Goal: Information Seeking & Learning: Learn about a topic

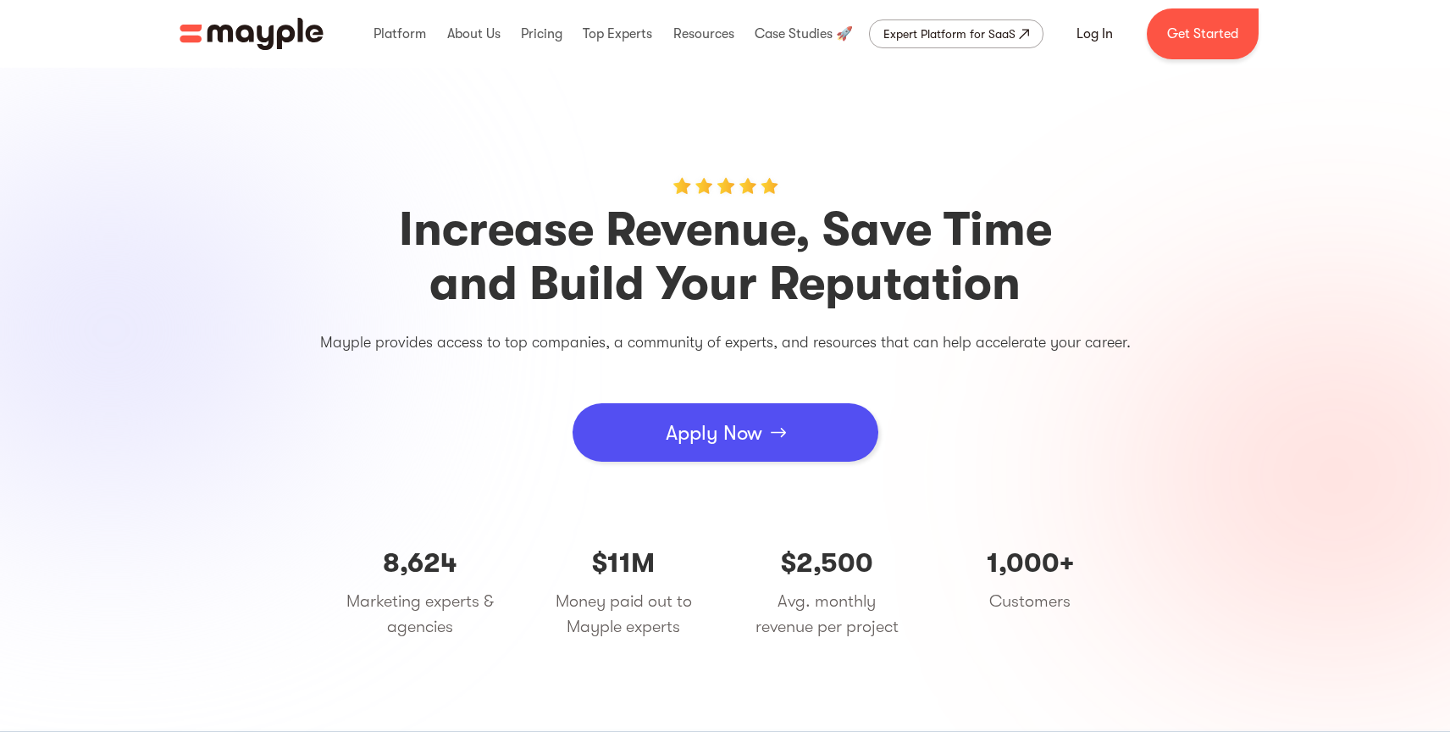
click at [272, 34] on img "home" at bounding box center [252, 34] width 144 height 32
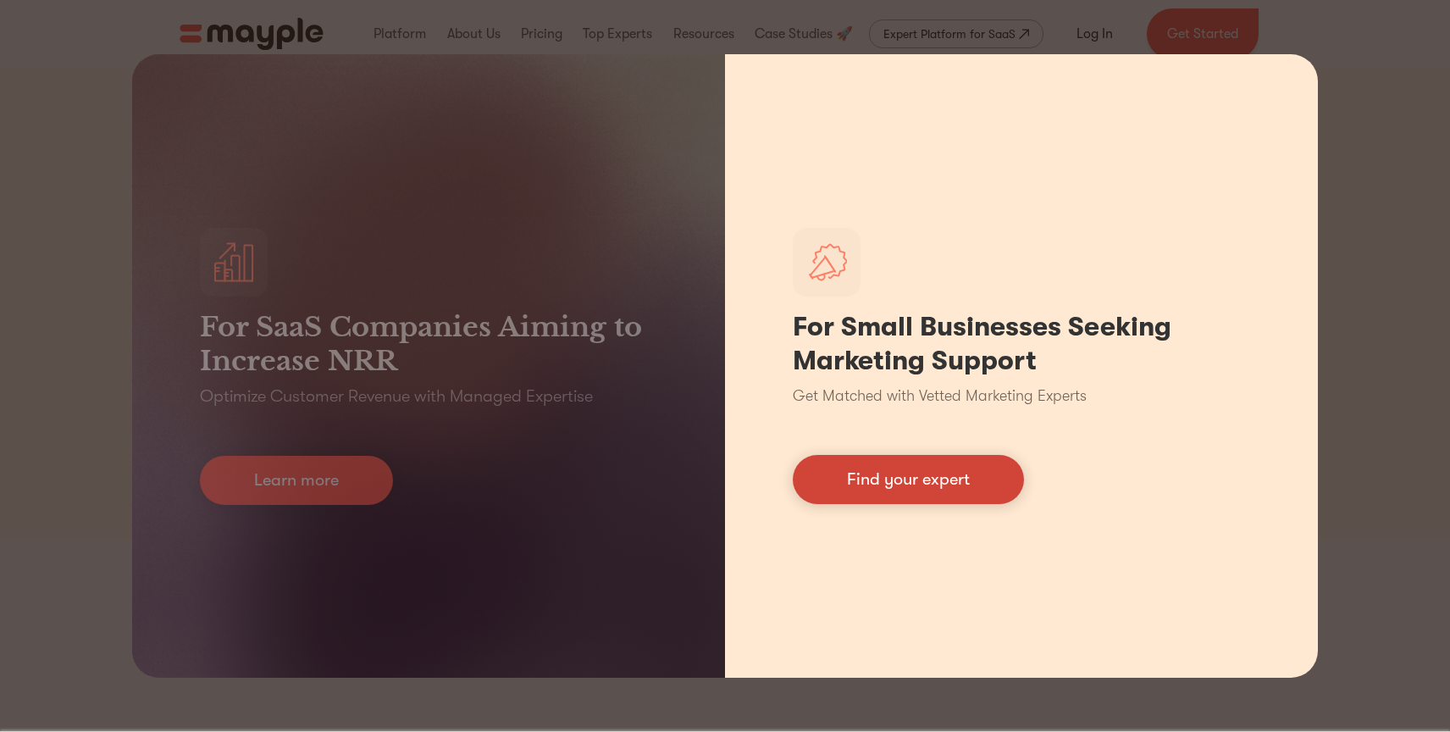
click at [837, 482] on link "Find your expert" at bounding box center [908, 479] width 231 height 49
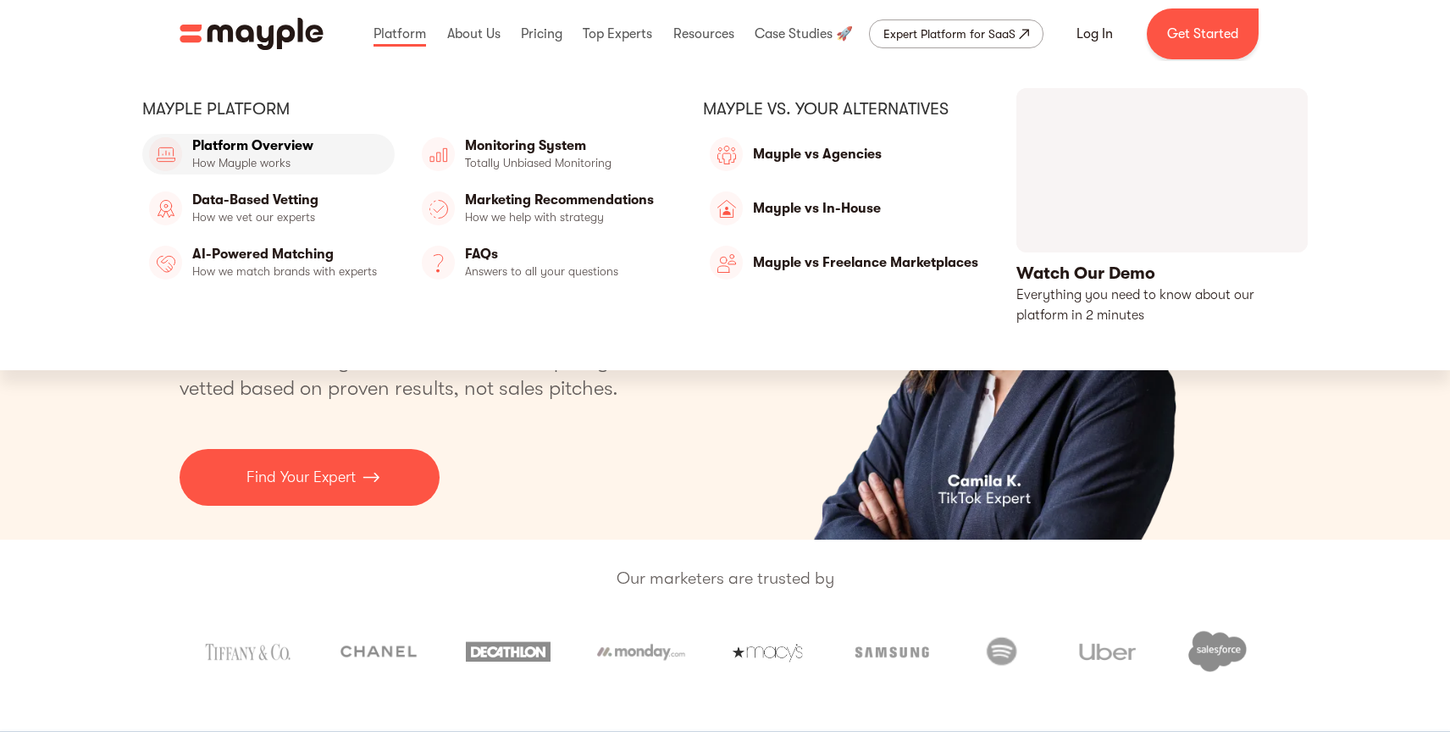
click at [292, 144] on link "Platform Overview" at bounding box center [268, 154] width 252 height 41
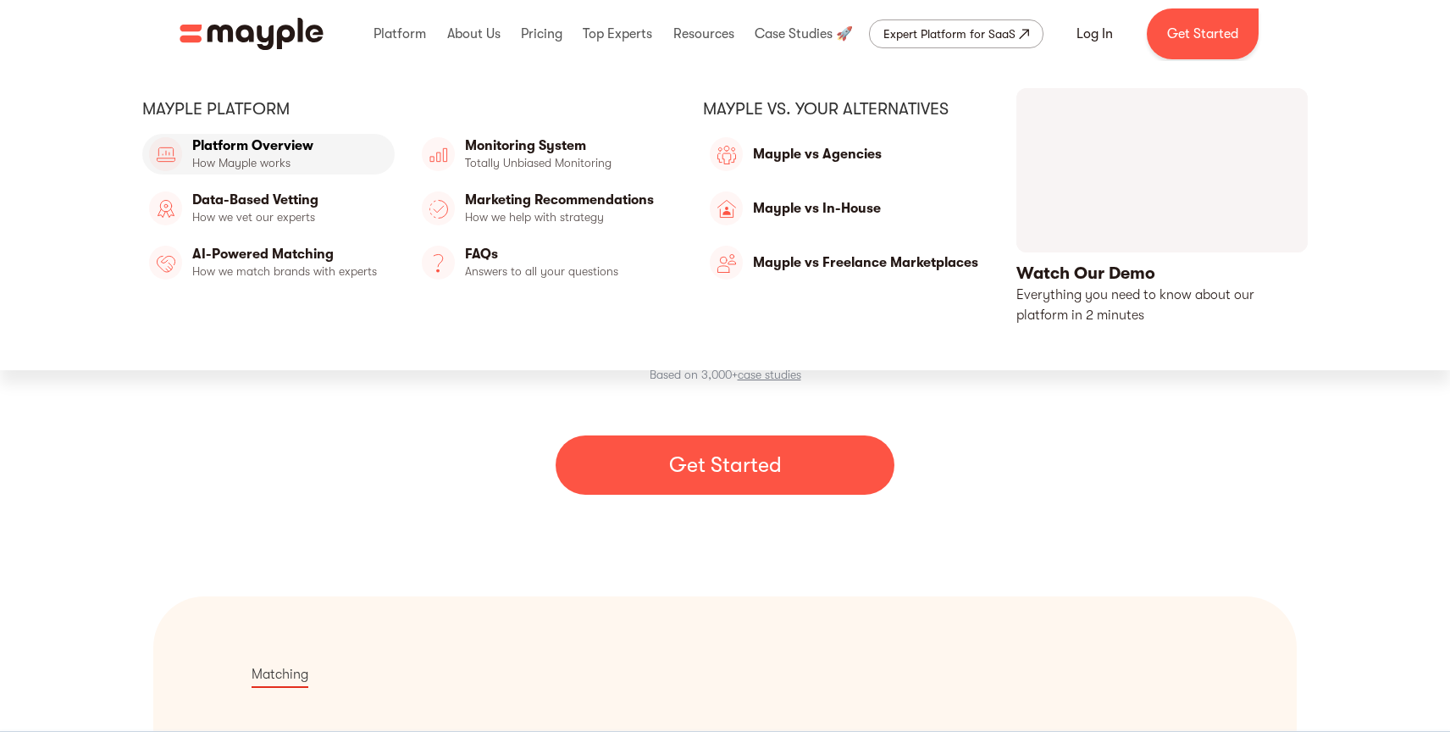
click at [277, 151] on link "Platform Overview" at bounding box center [268, 154] width 252 height 41
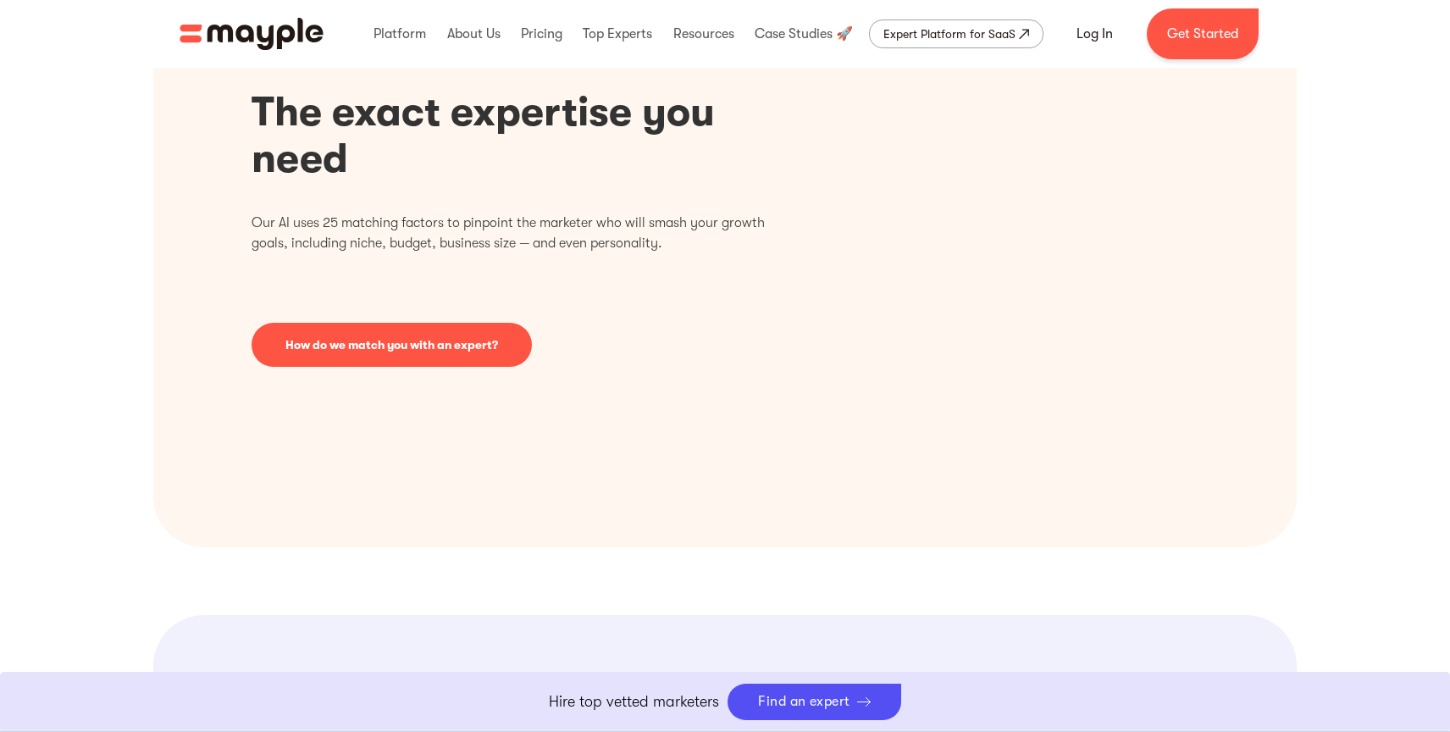
scroll to position [637, 0]
